Goal: Task Accomplishment & Management: Manage account settings

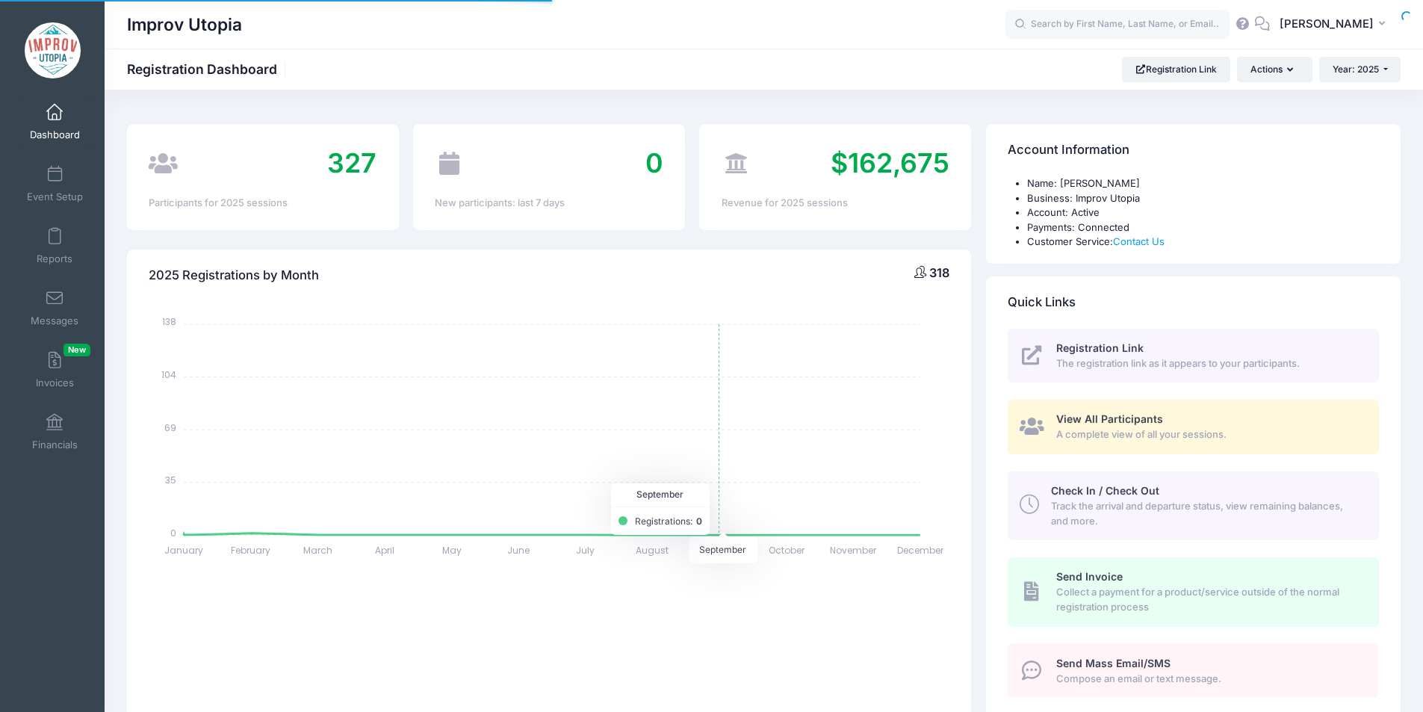
select select
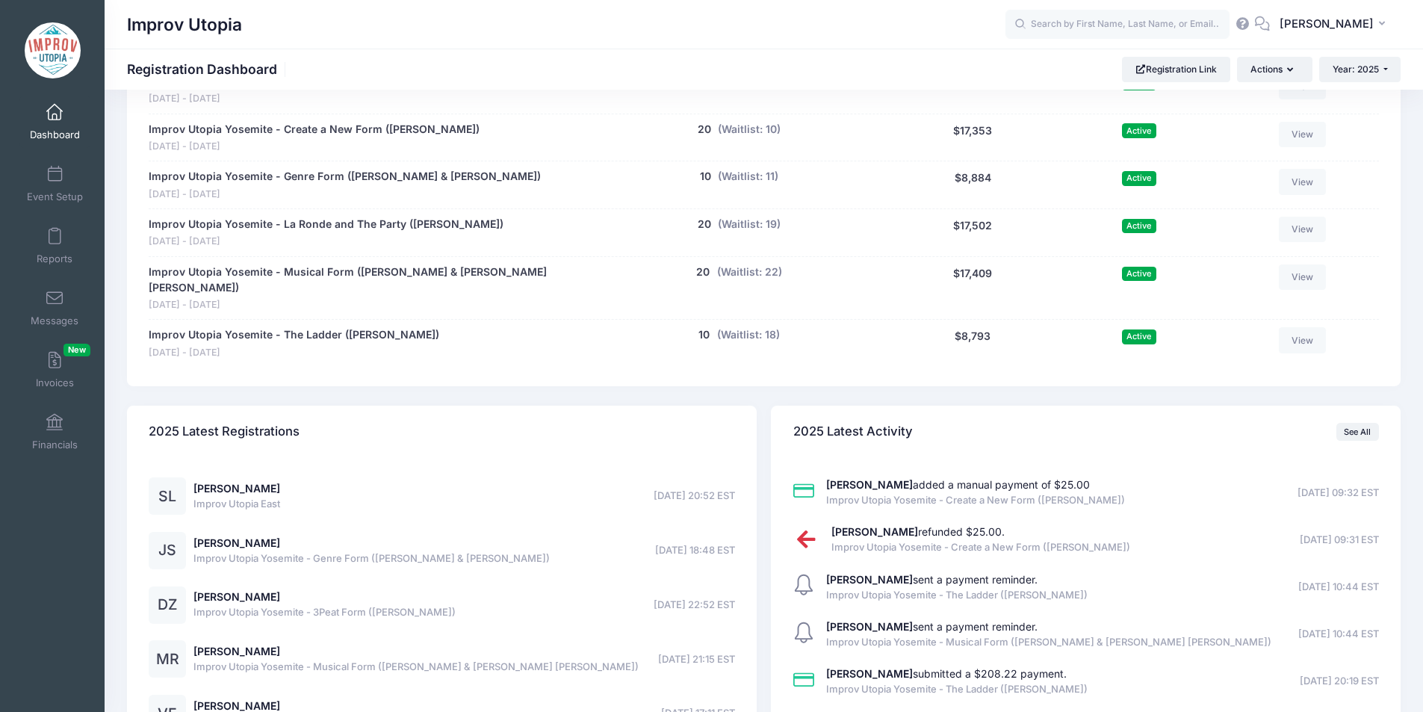
scroll to position [1129, 0]
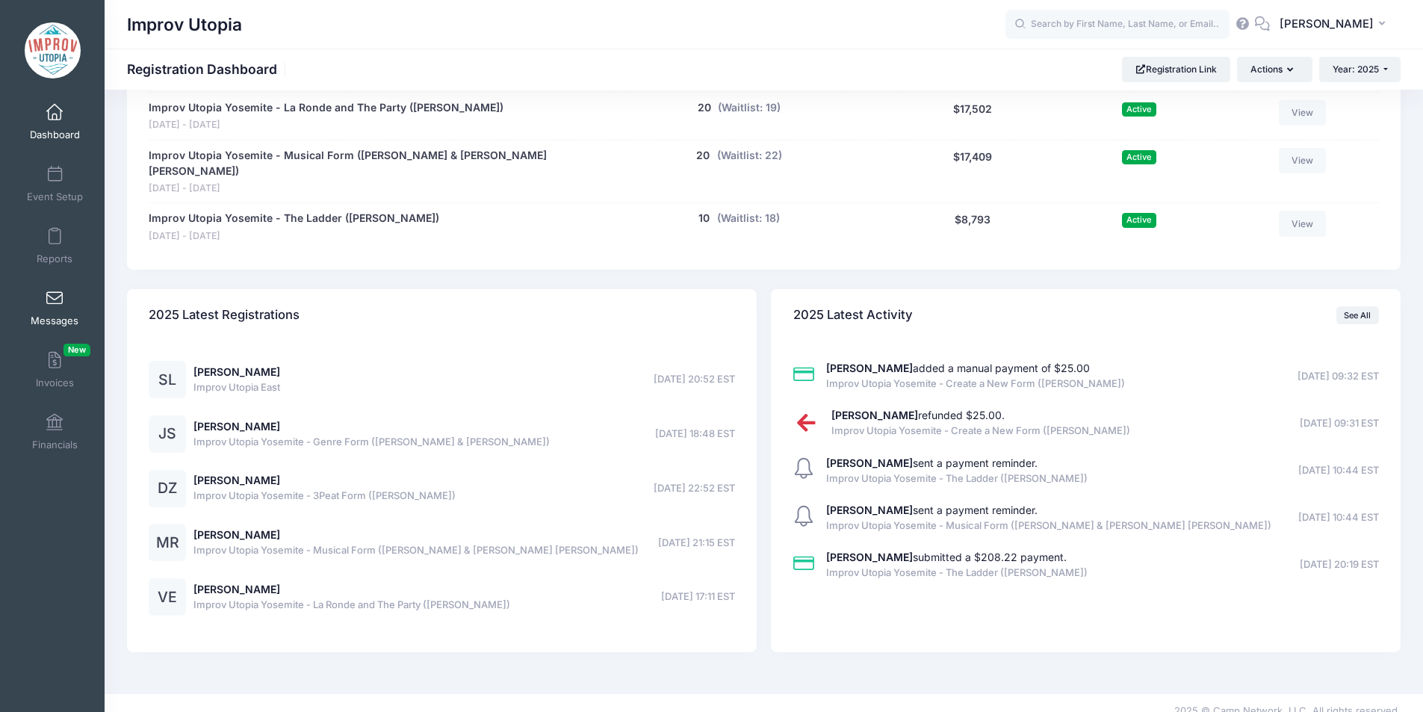
click at [55, 299] on span at bounding box center [55, 298] width 0 height 16
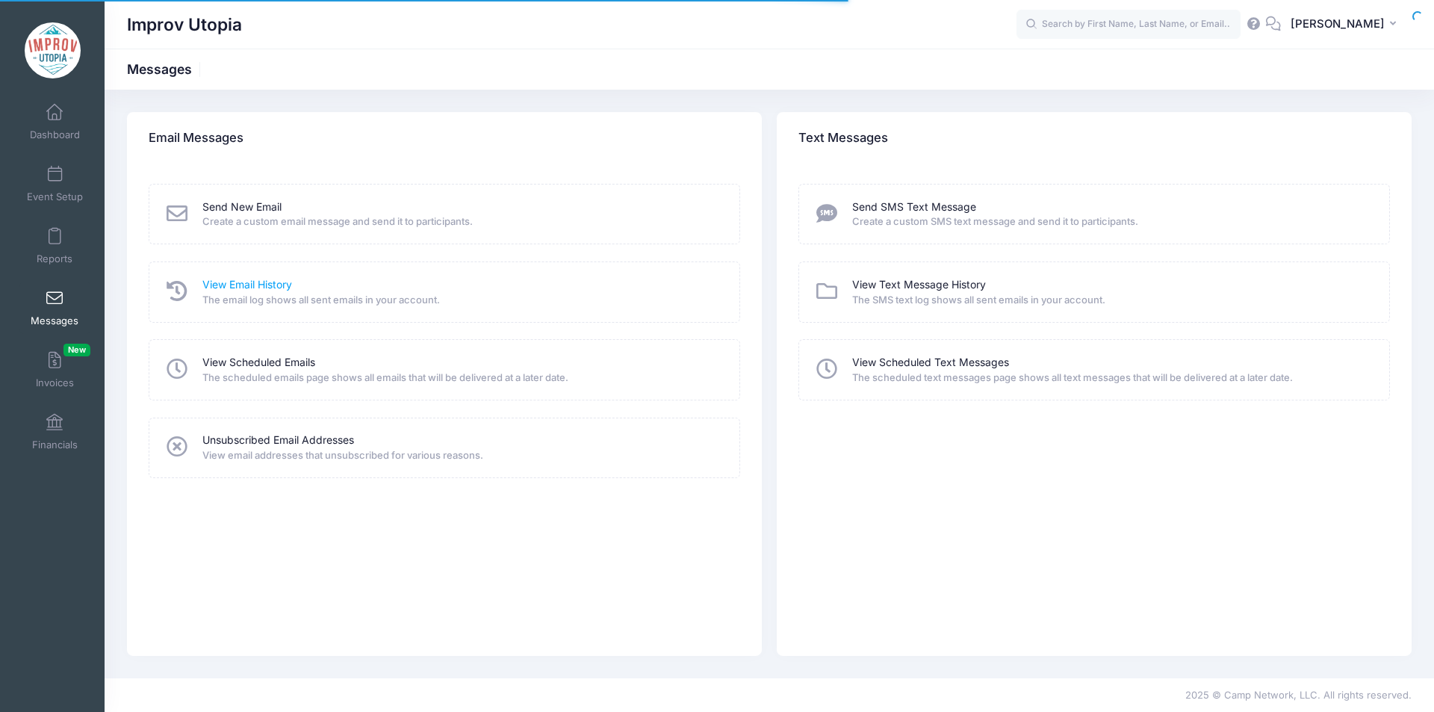
click at [243, 285] on link "View Email History" at bounding box center [247, 285] width 90 height 16
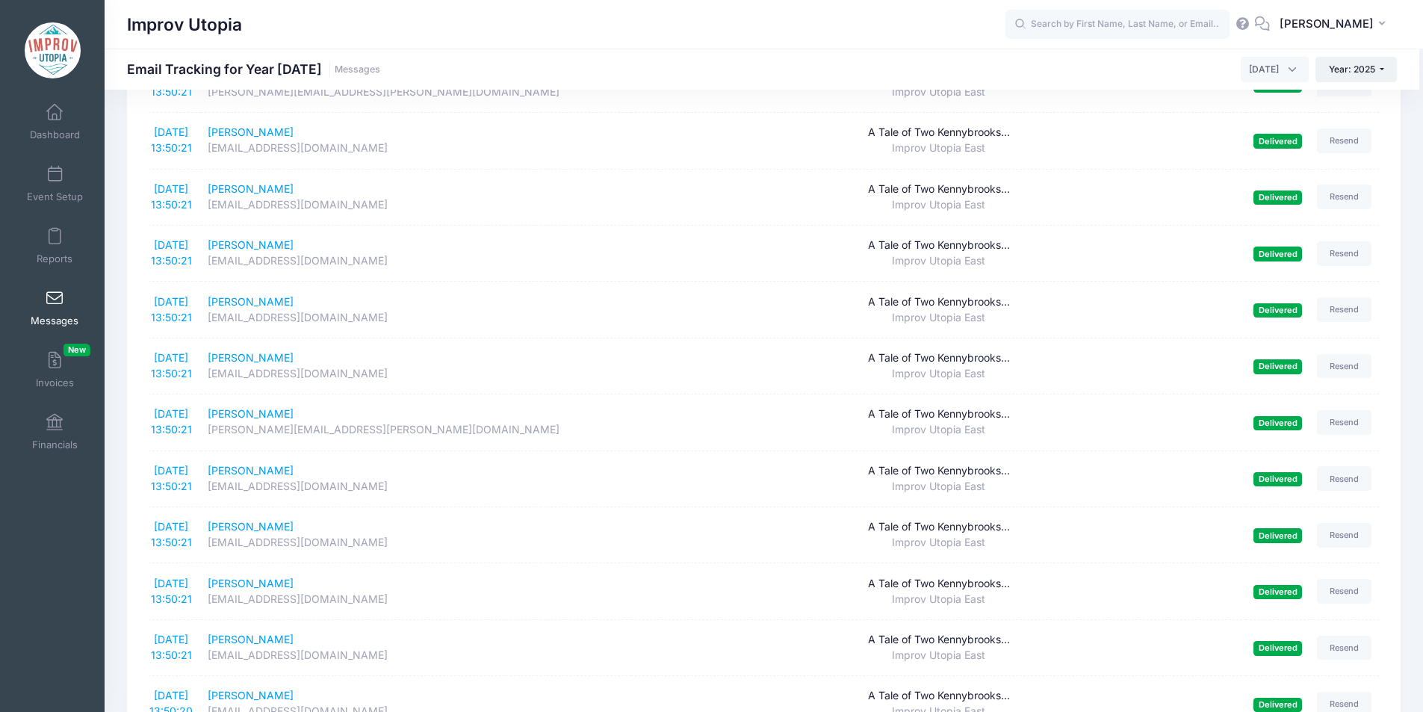
scroll to position [2422, 0]
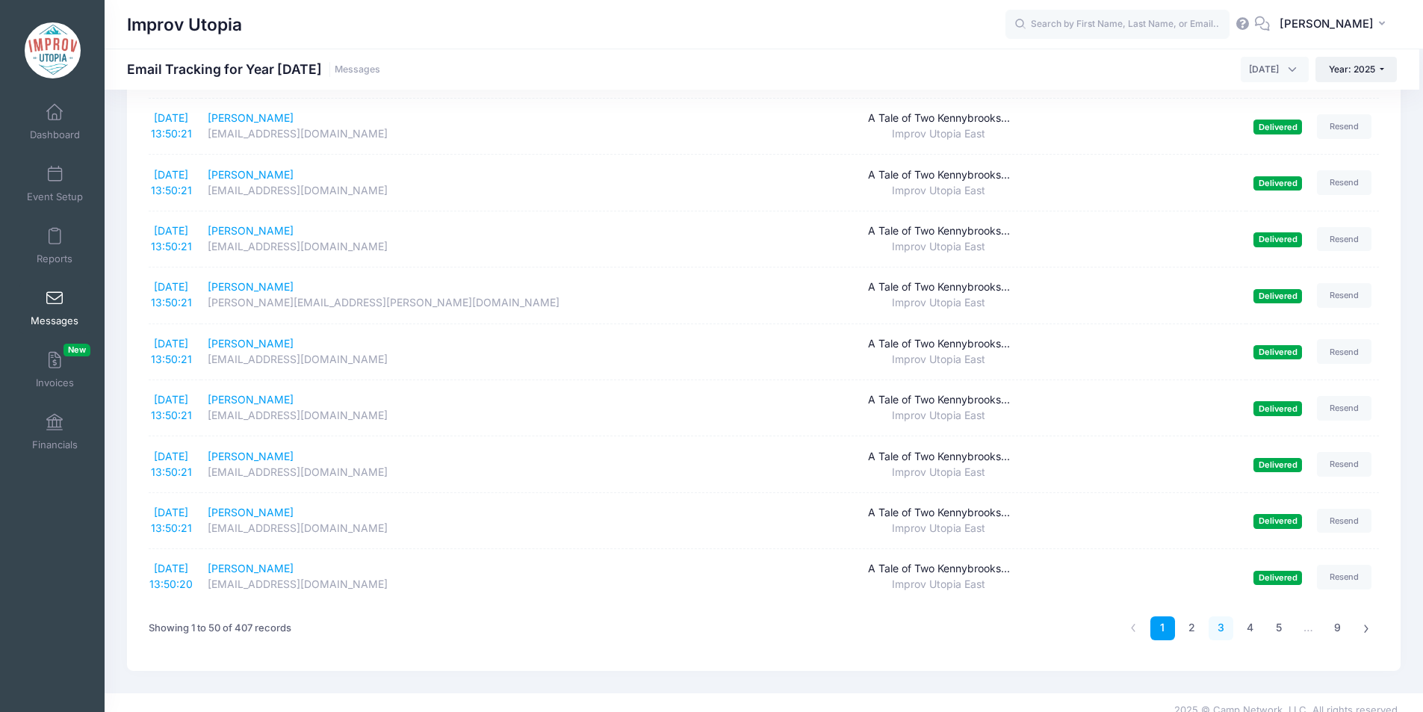
click at [1217, 616] on link "3" at bounding box center [1220, 628] width 25 height 25
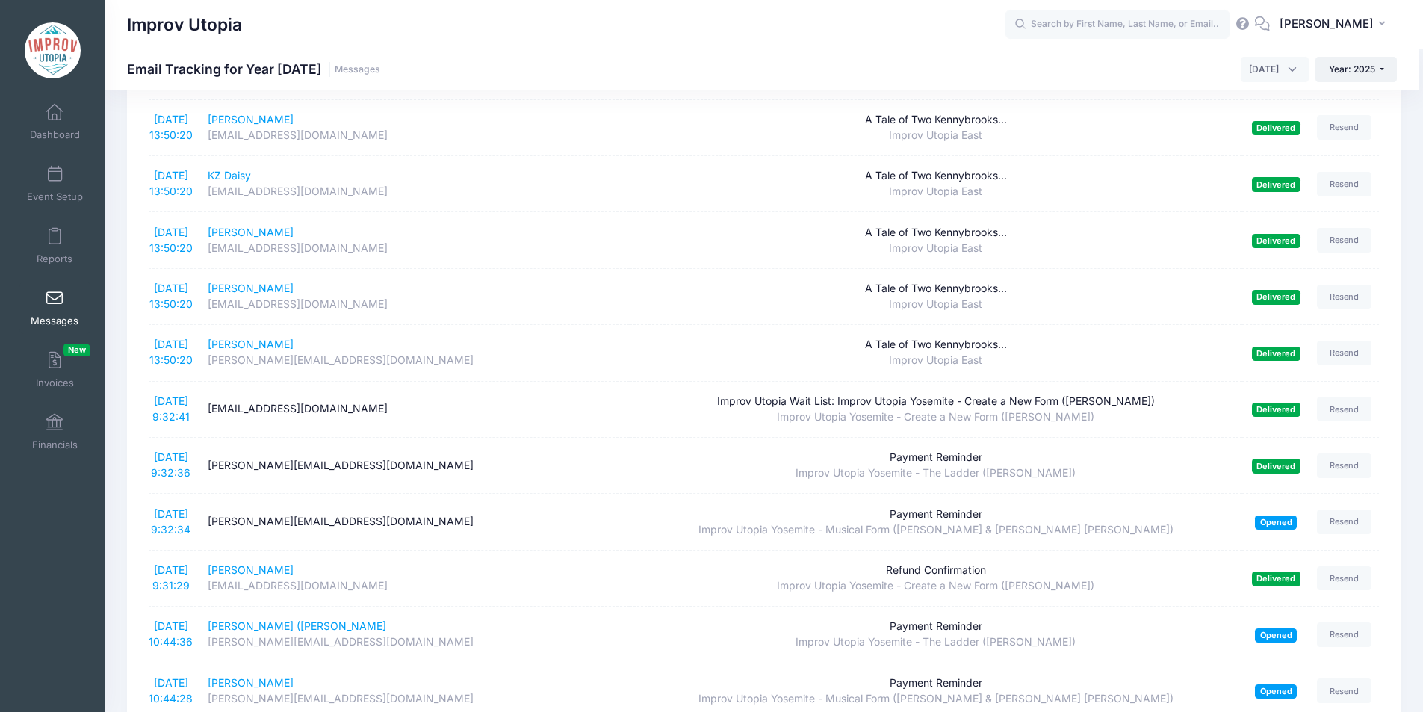
scroll to position [2066, 0]
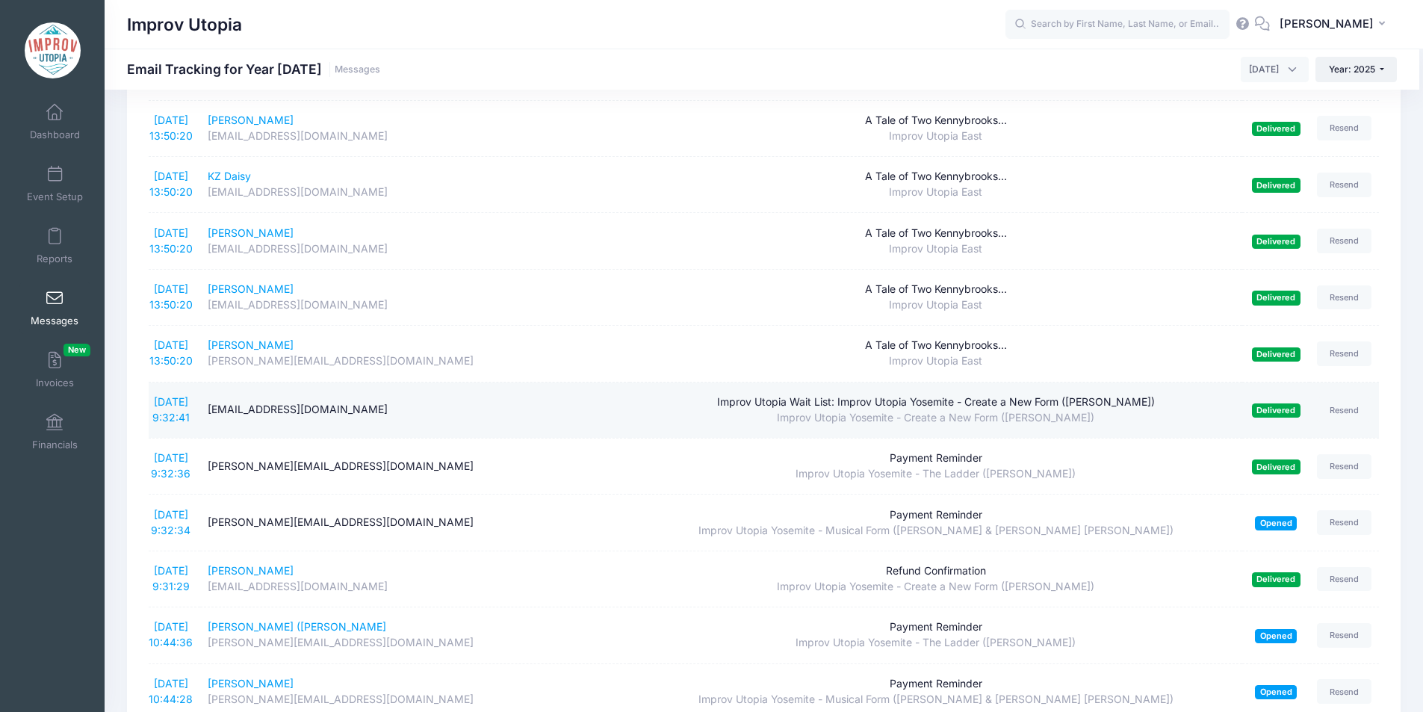
click at [240, 409] on div "sum.tenax@gmail.com" at bounding box center [415, 410] width 414 height 16
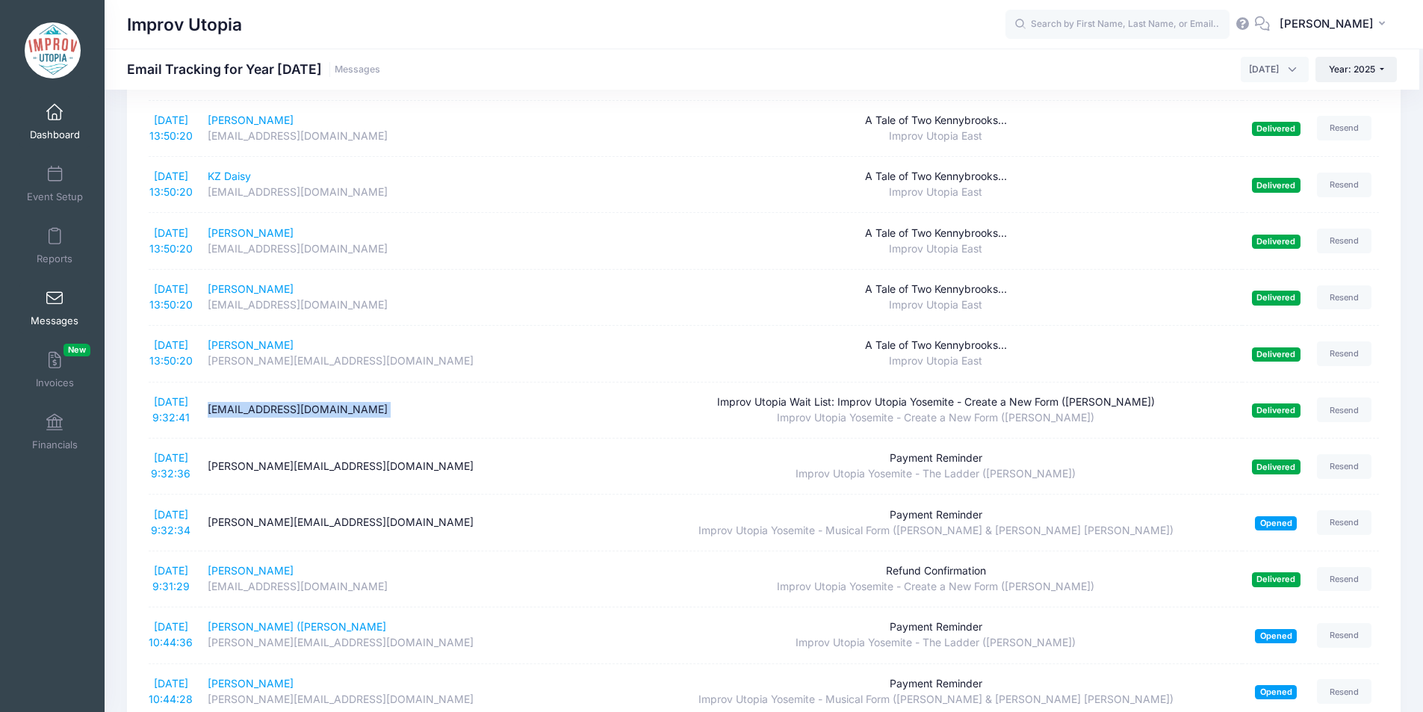
click at [55, 109] on span at bounding box center [55, 113] width 0 height 16
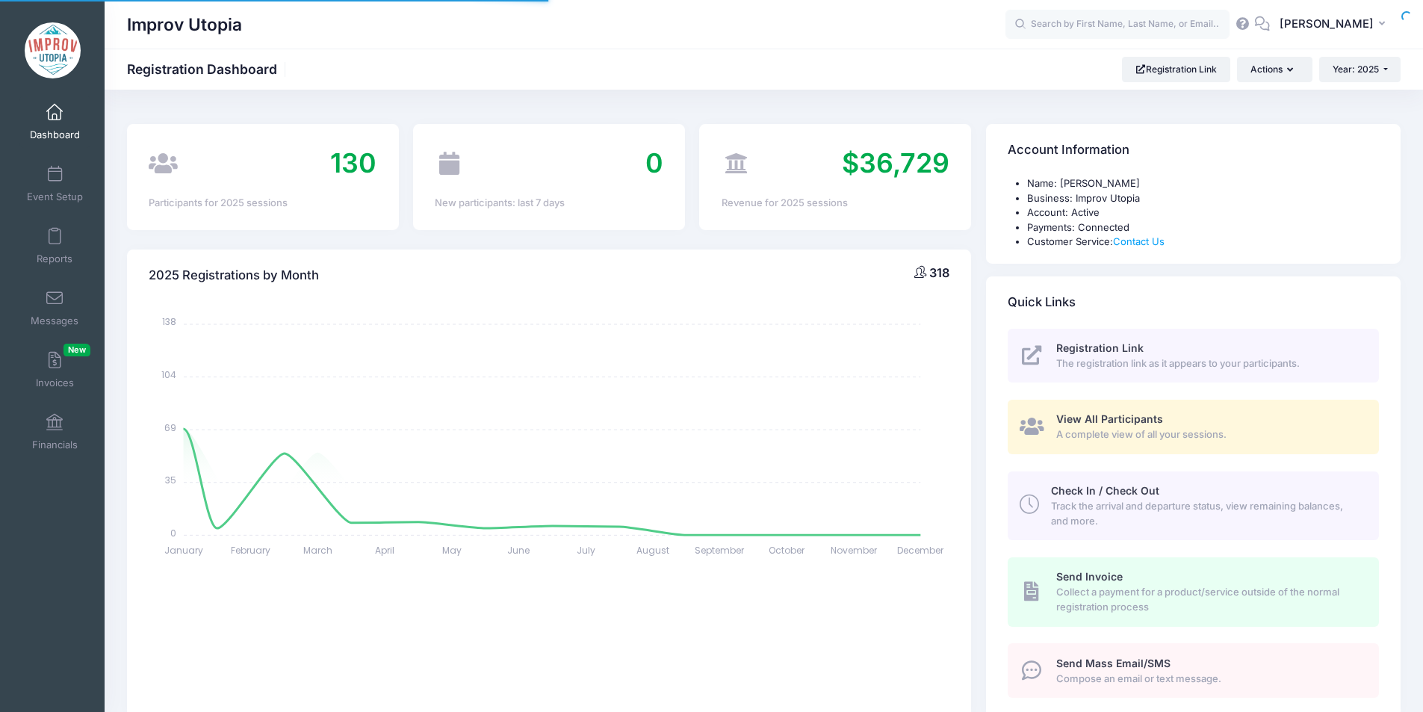
select select
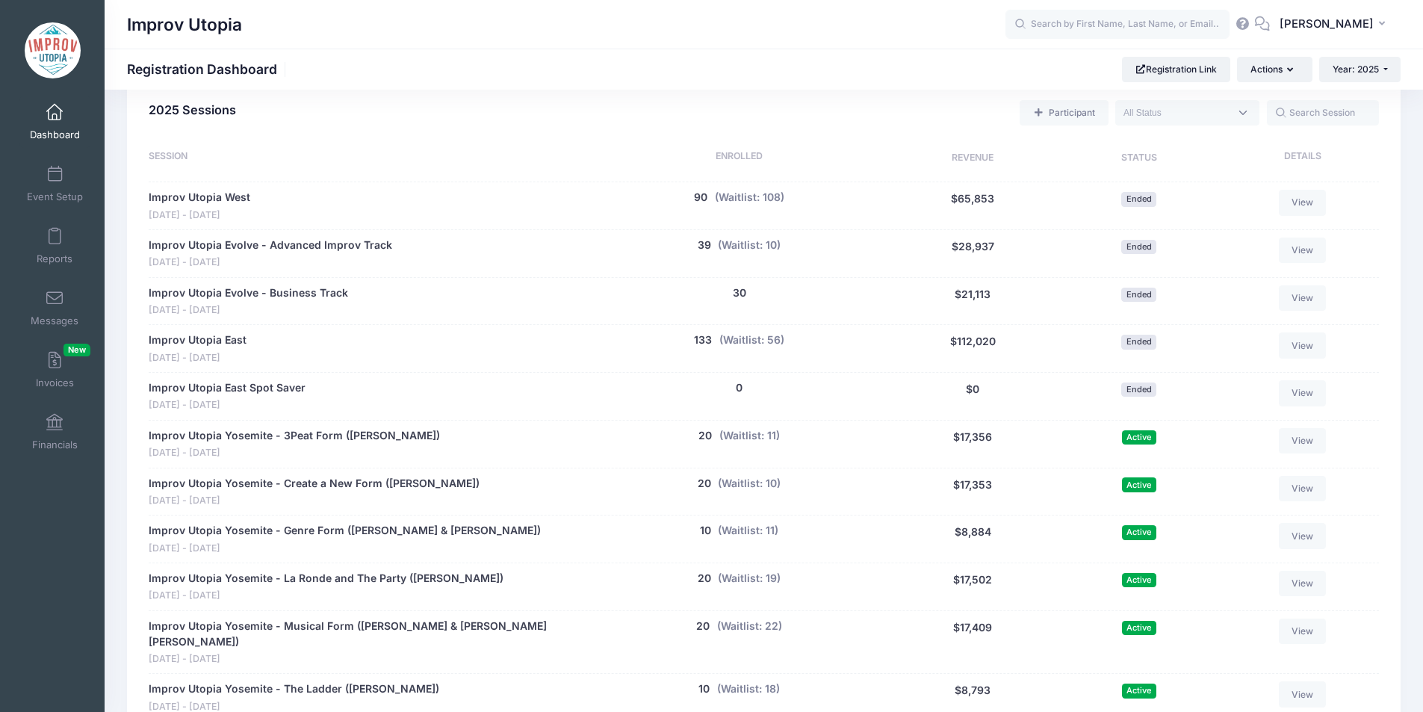
scroll to position [659, 0]
